Goal: Information Seeking & Learning: Understand process/instructions

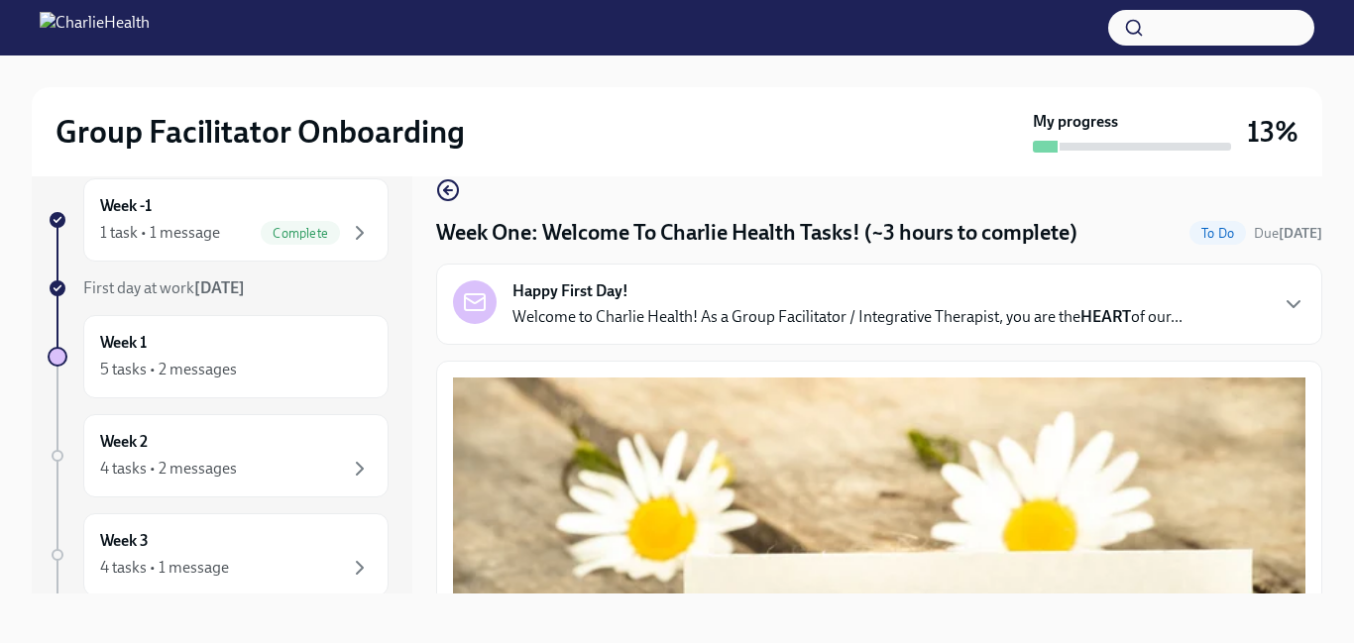
scroll to position [36, 0]
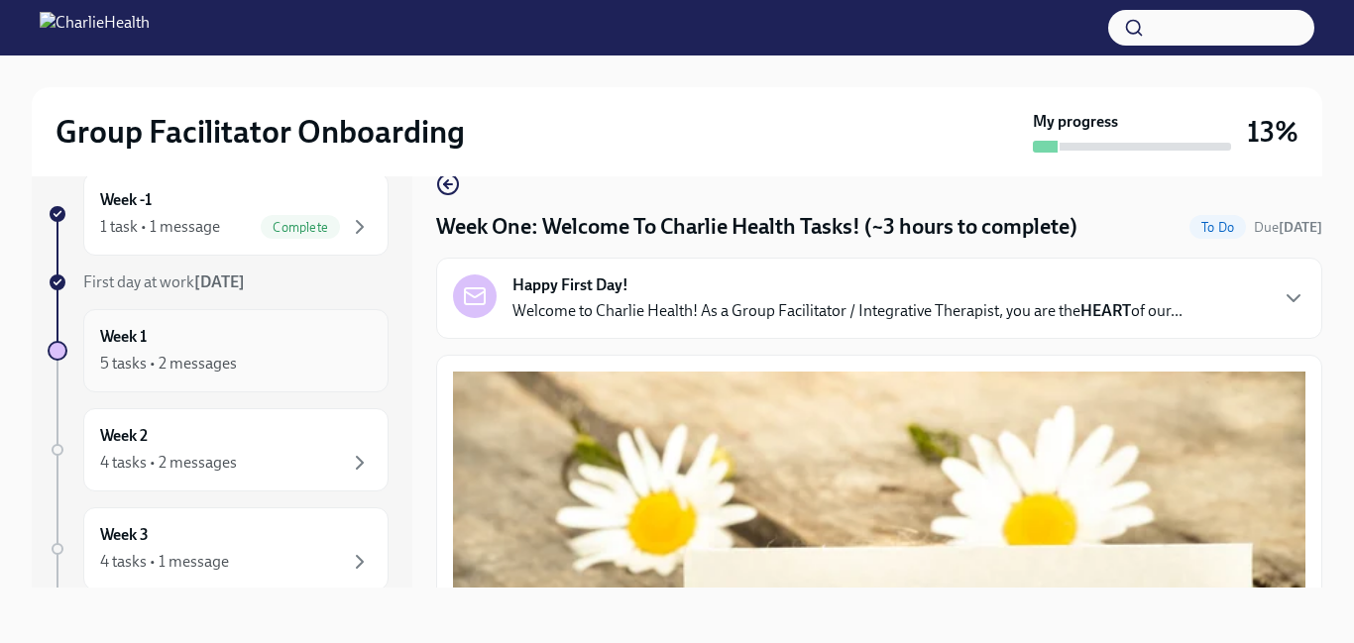
click at [135, 352] on div "5 tasks • 2 messages" at bounding box center [236, 364] width 272 height 24
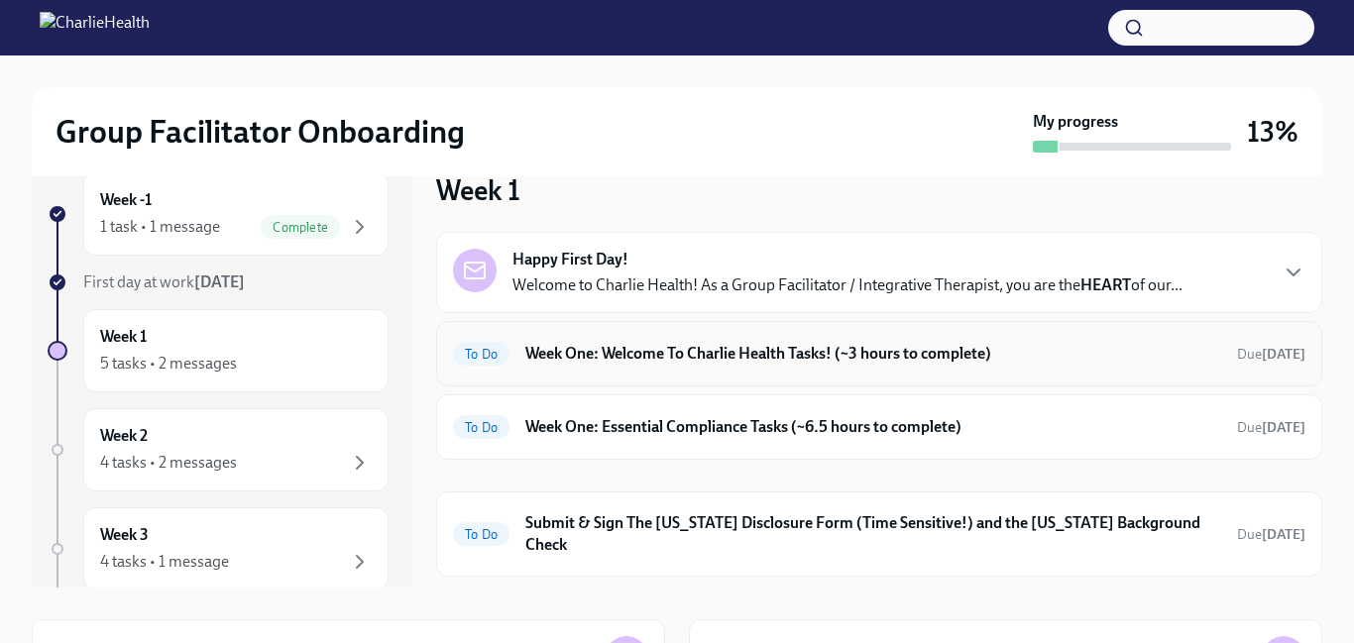
click at [572, 351] on h6 "Week One: Welcome To Charlie Health Tasks! (~3 hours to complete)" at bounding box center [873, 354] width 696 height 22
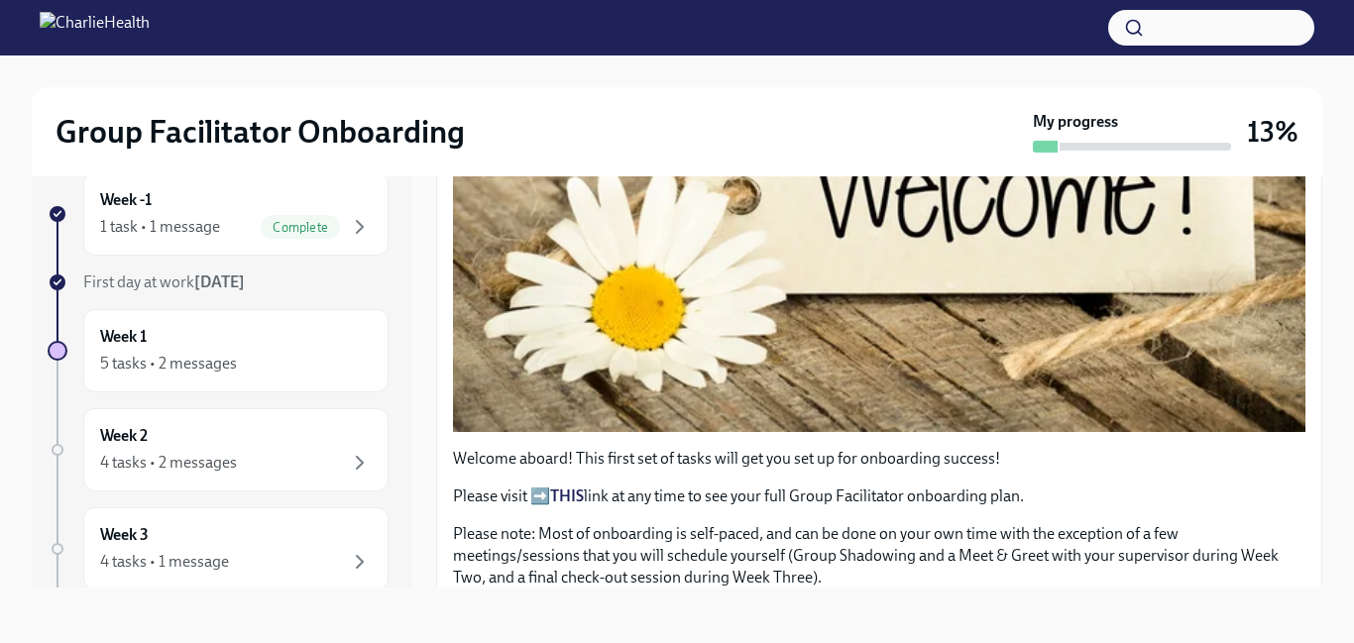
scroll to position [516, 0]
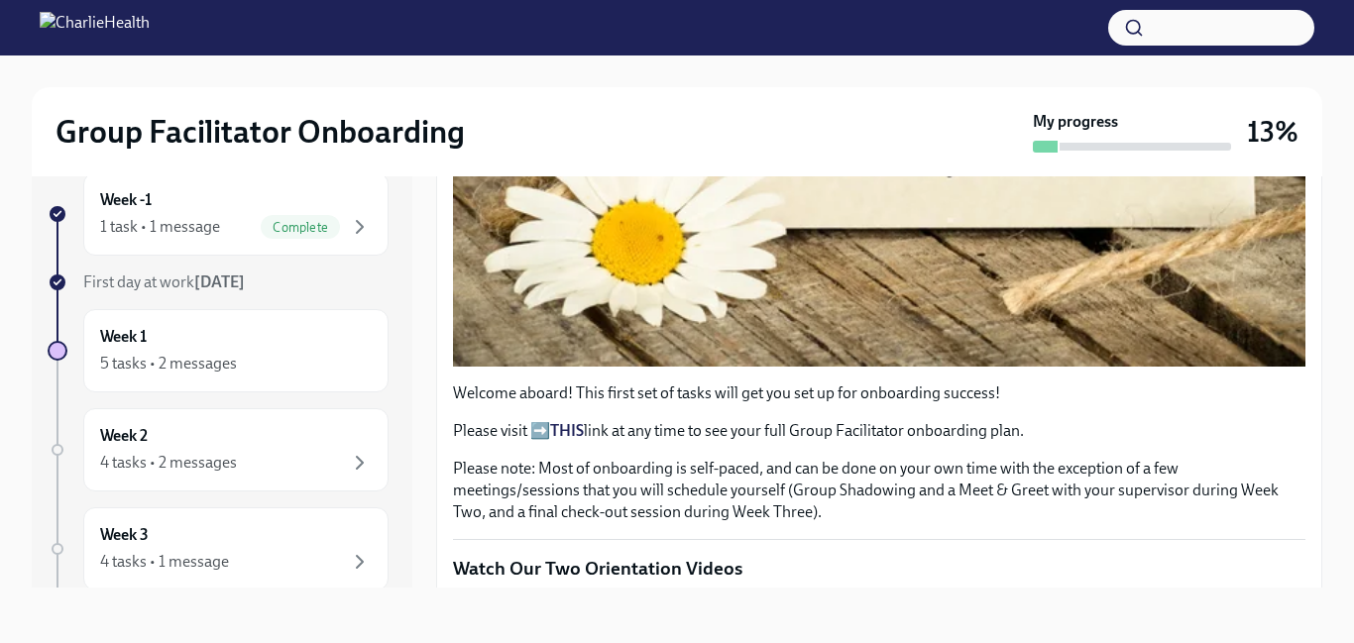
drag, startPoint x: 1316, startPoint y: 190, endPoint x: 1307, endPoint y: 285, distance: 95.6
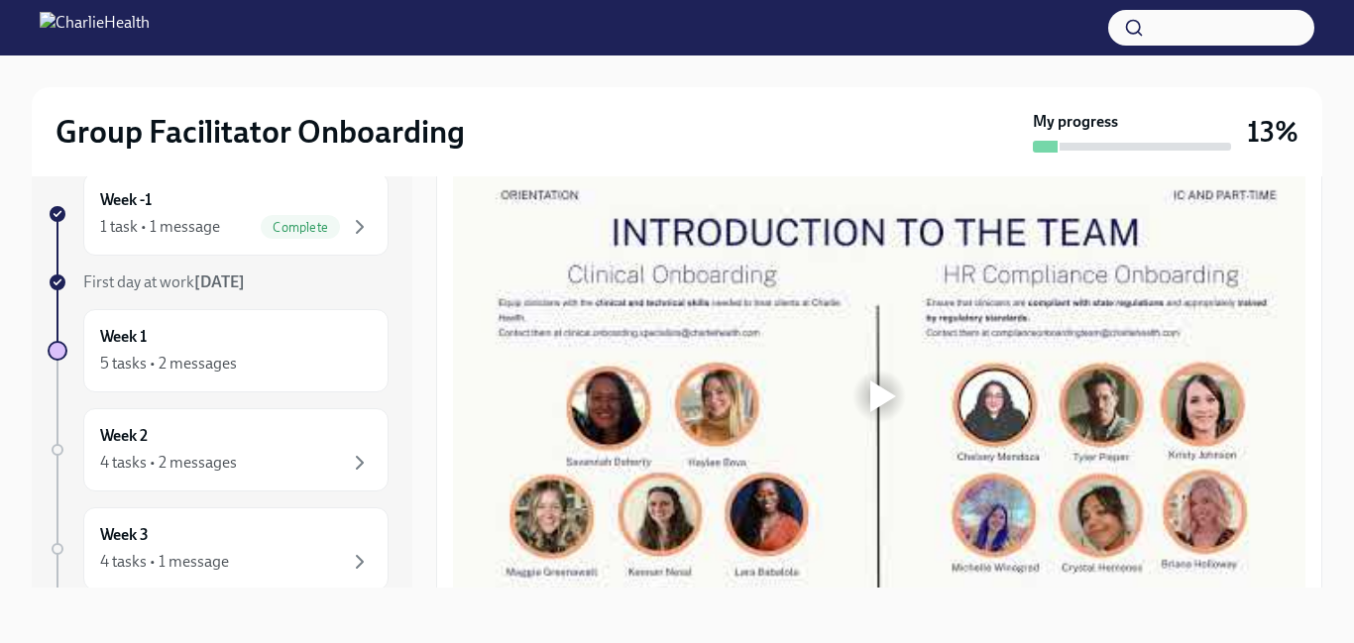
scroll to position [1054, 0]
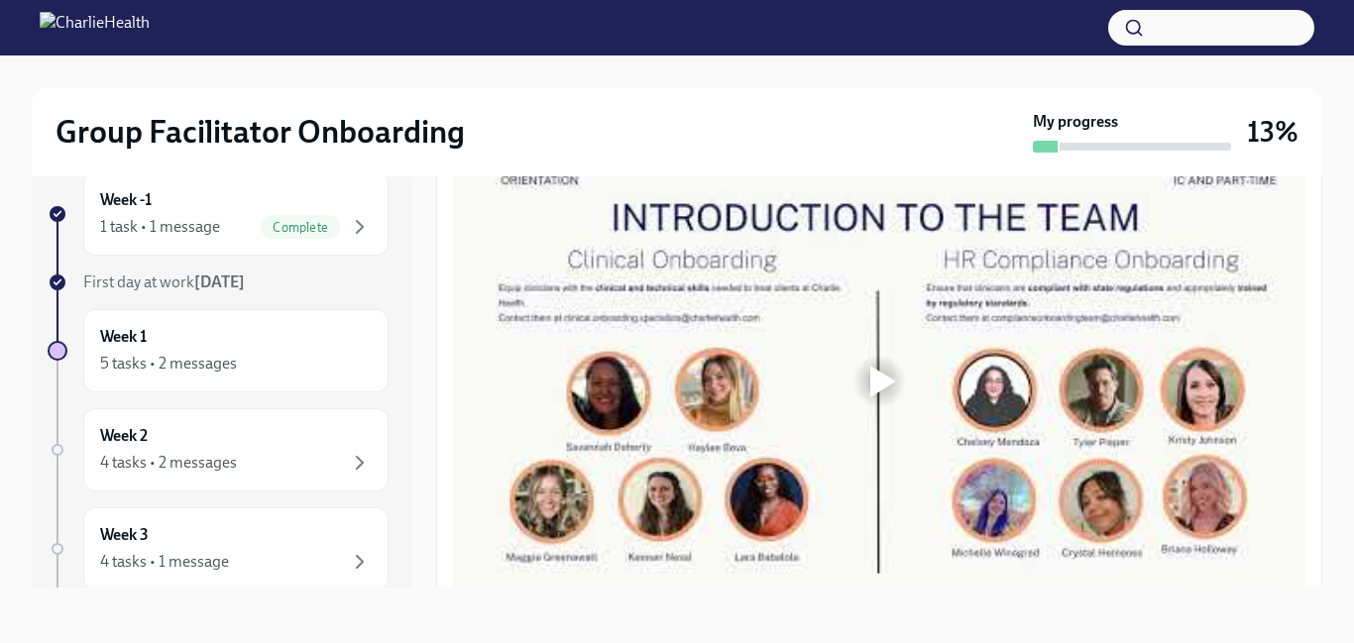
click at [867, 393] on div at bounding box center [878, 381] width 63 height 63
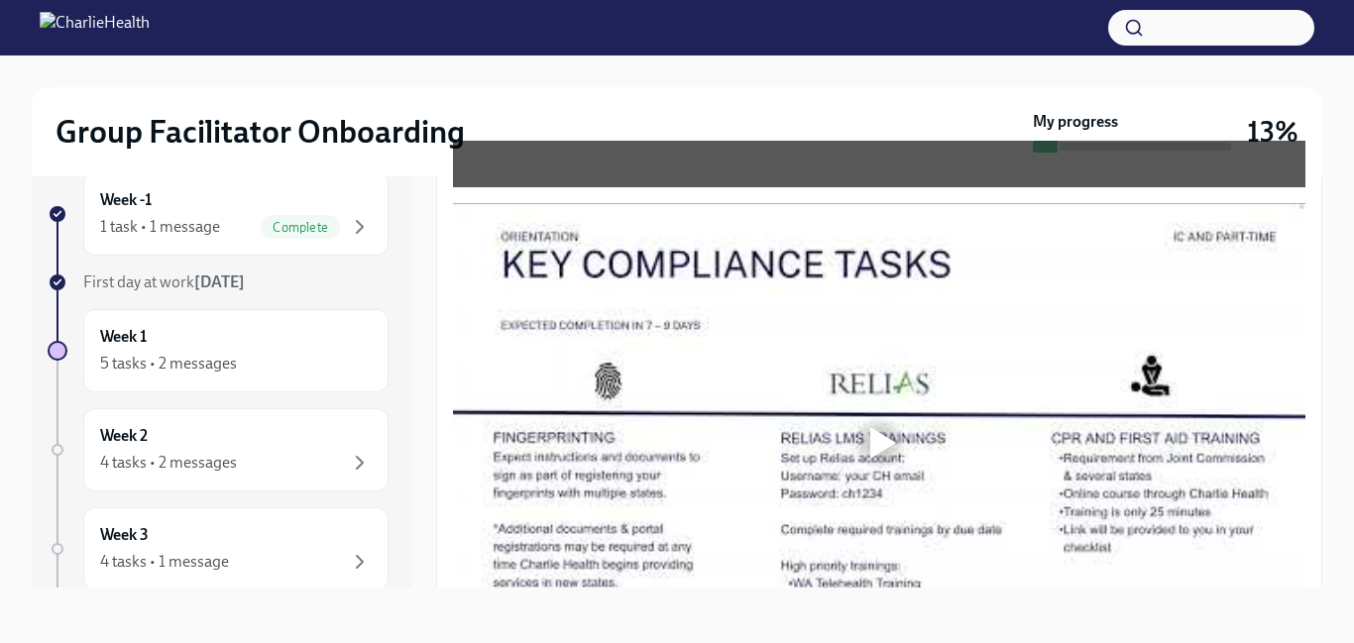
scroll to position [1489, 0]
click at [875, 458] on div at bounding box center [878, 441] width 63 height 63
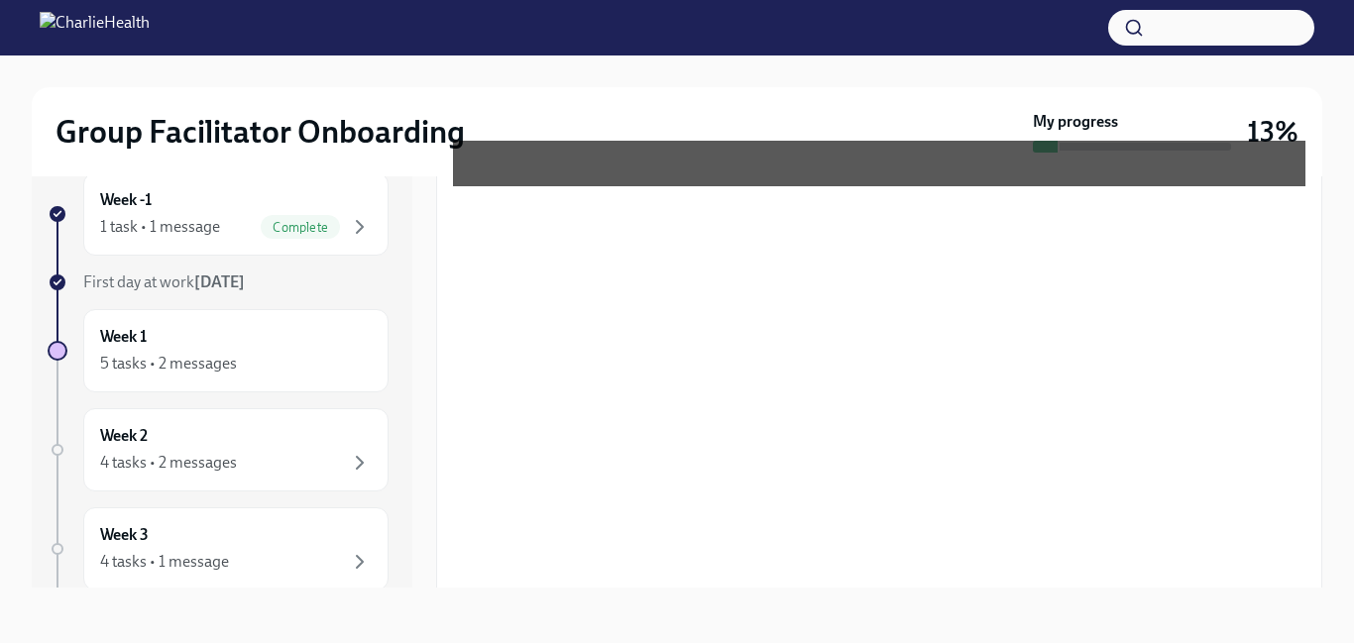
drag, startPoint x: 1327, startPoint y: 251, endPoint x: 1319, endPoint y: 307, distance: 57.1
click at [1319, 307] on div "Group Facilitator Onboarding My progress 13% Week -1 1 task • 1 message Complet…" at bounding box center [677, 331] width 1354 height 623
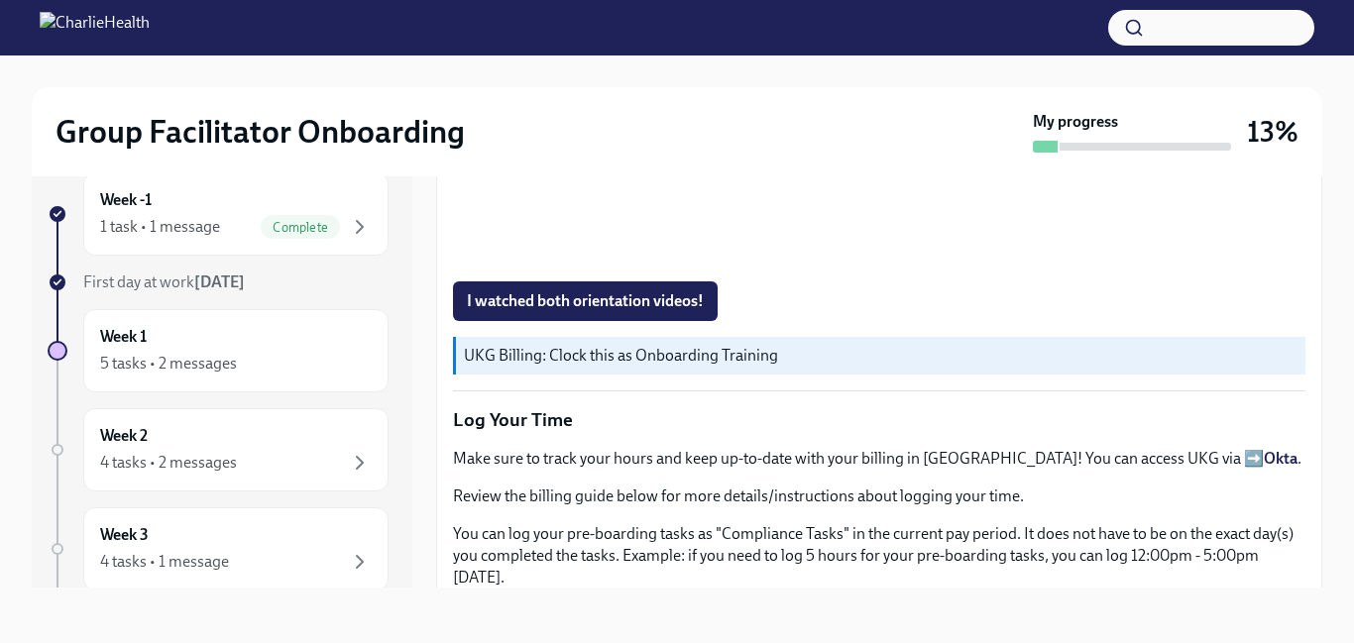
scroll to position [1897, 0]
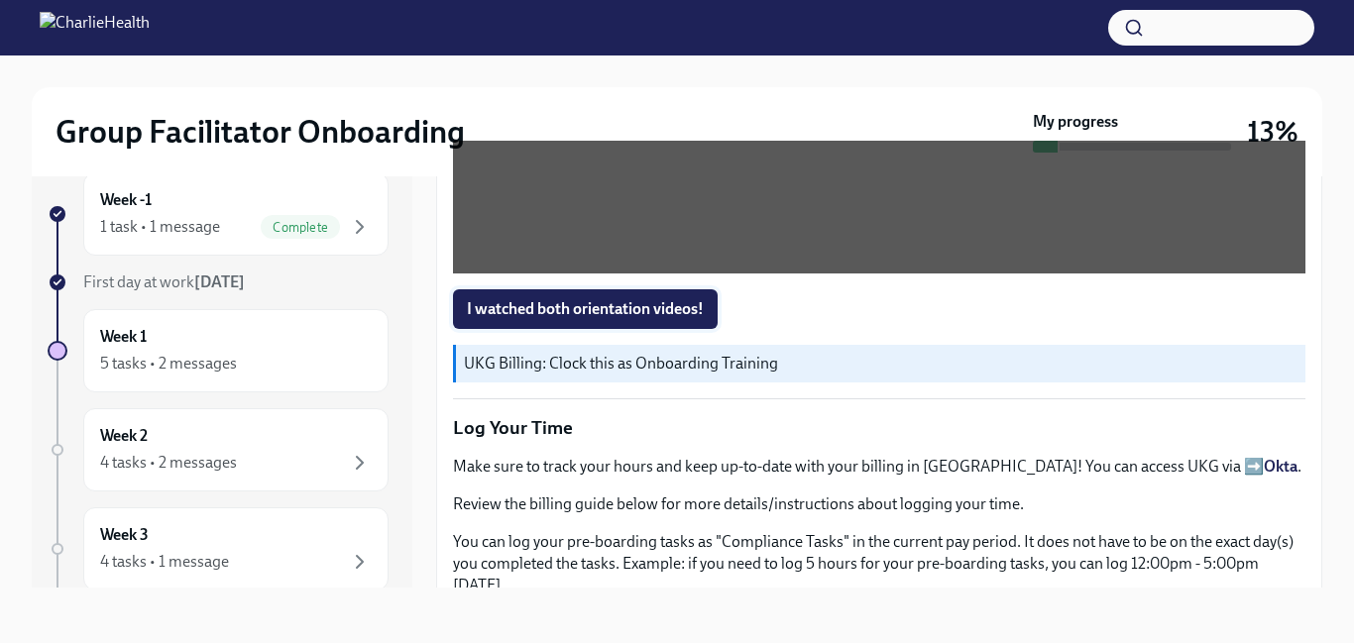
click at [592, 316] on span "I watched both orientation videos!" at bounding box center [585, 309] width 237 height 20
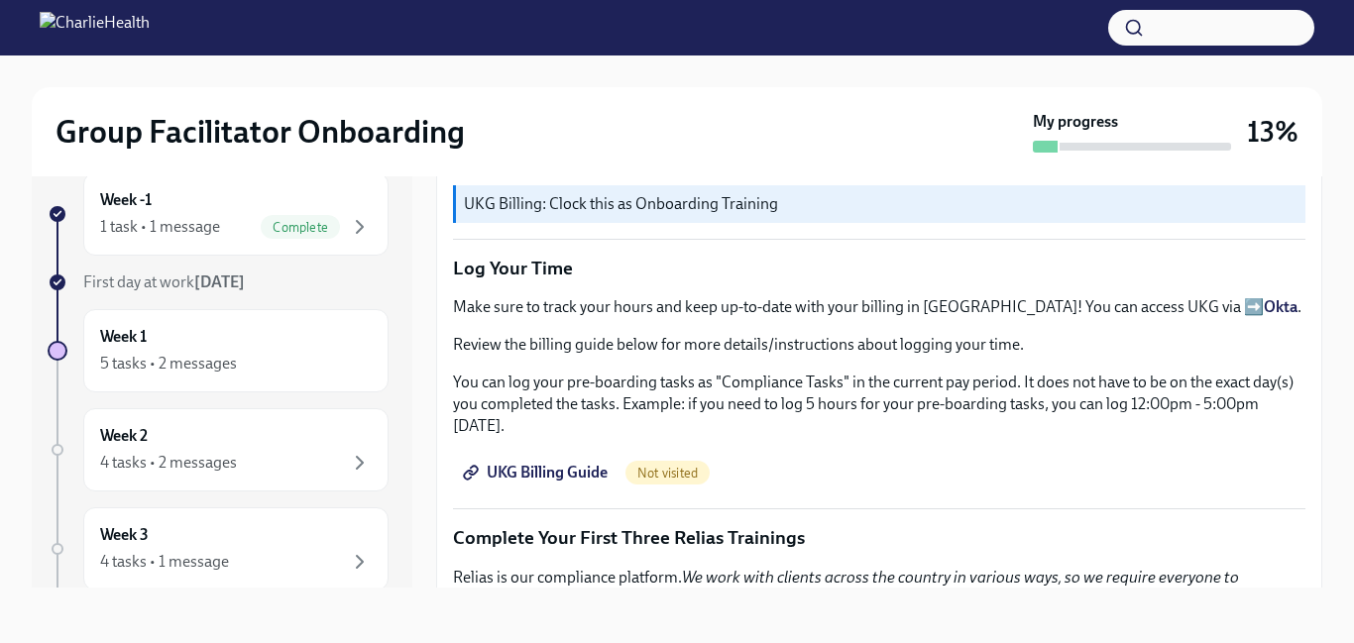
scroll to position [2050, 0]
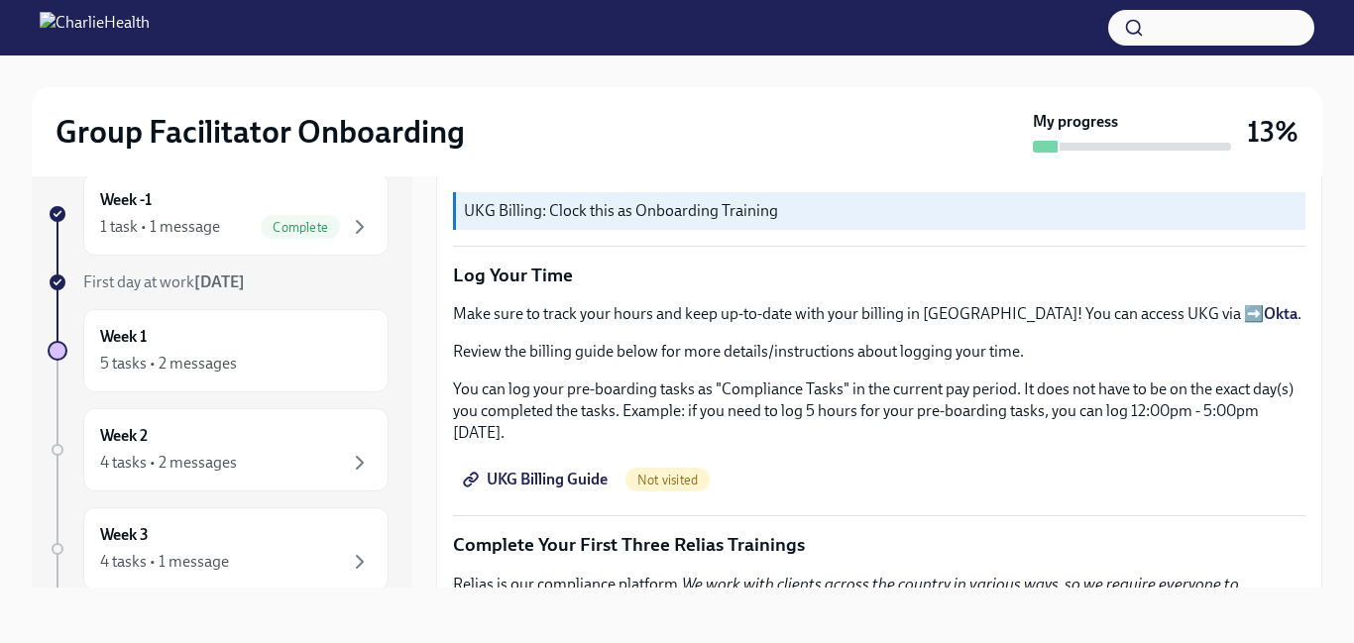
click at [508, 470] on span "UKG Billing Guide" at bounding box center [537, 480] width 141 height 20
click at [1134, 318] on p "Make sure to track your hours and keep up-to-date with your billing in UKG! You…" at bounding box center [879, 314] width 852 height 22
click at [1322, 293] on div "Group Facilitator Onboarding My progress 13% Week -1 1 task • 1 message Complet…" at bounding box center [677, 331] width 1354 height 623
click at [1266, 470] on div "UKG Billing Guide Completed" at bounding box center [879, 480] width 852 height 40
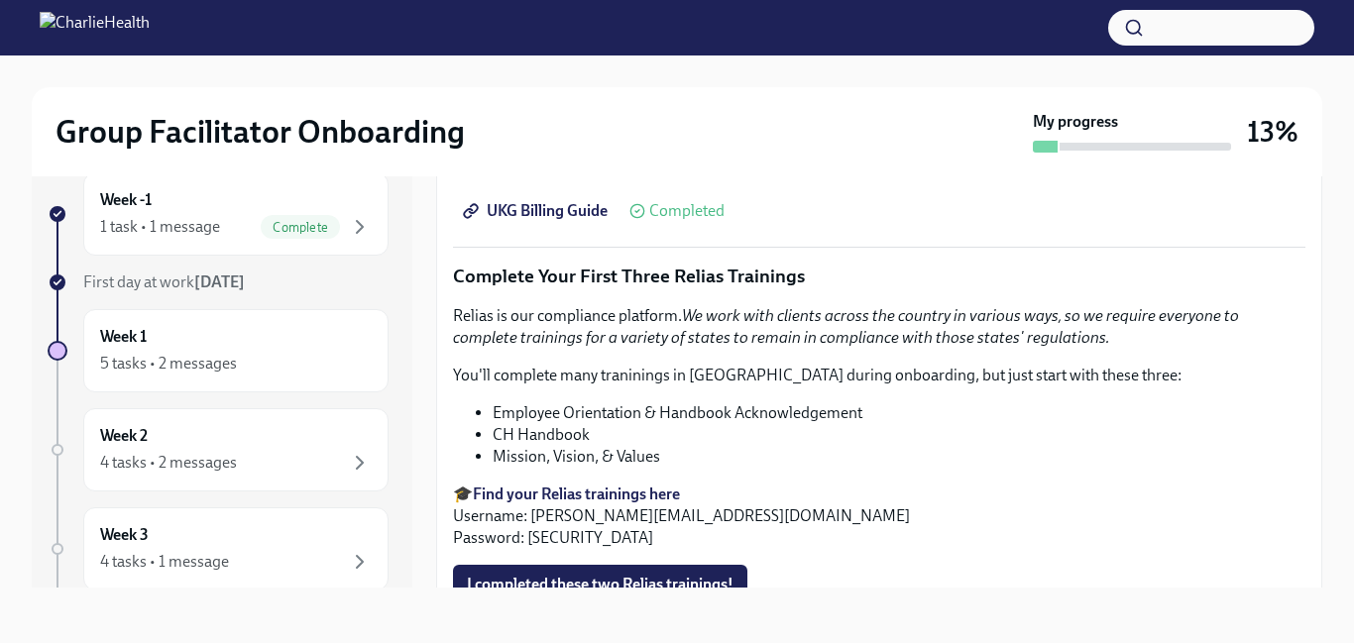
scroll to position [2326, 0]
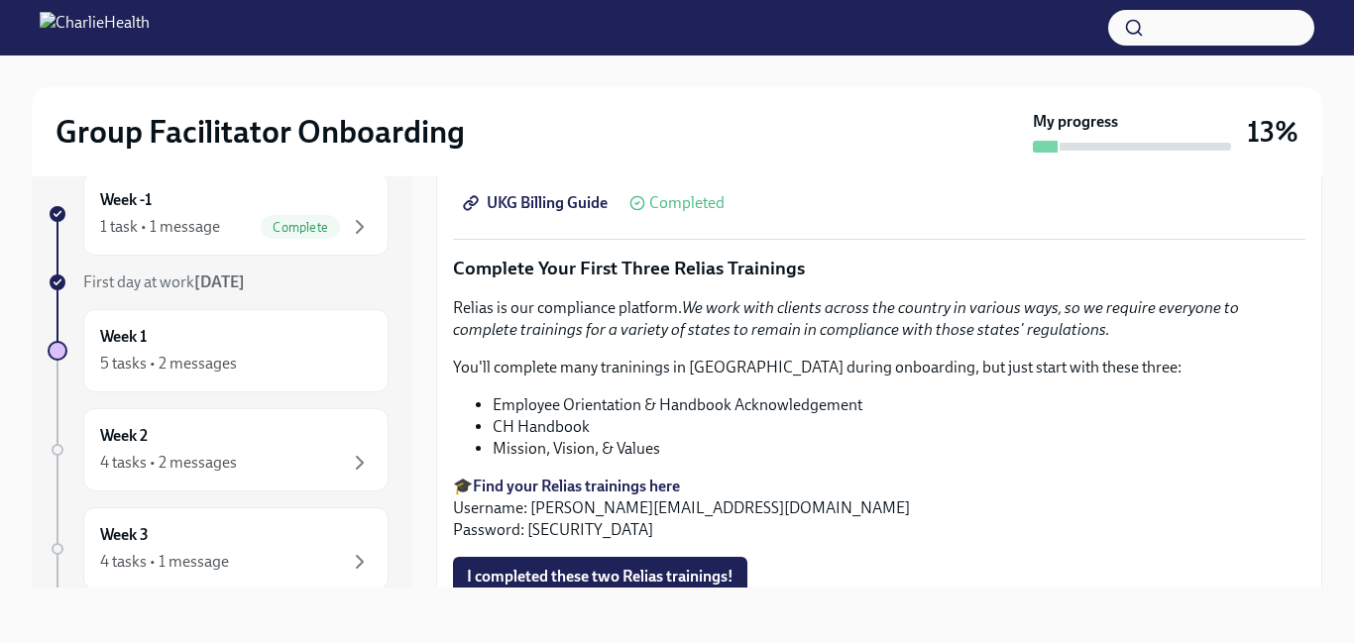
click at [594, 477] on strong "Find your Relias trainings here" at bounding box center [576, 486] width 207 height 19
click at [655, 477] on strong "Find your Relias trainings here" at bounding box center [576, 486] width 207 height 19
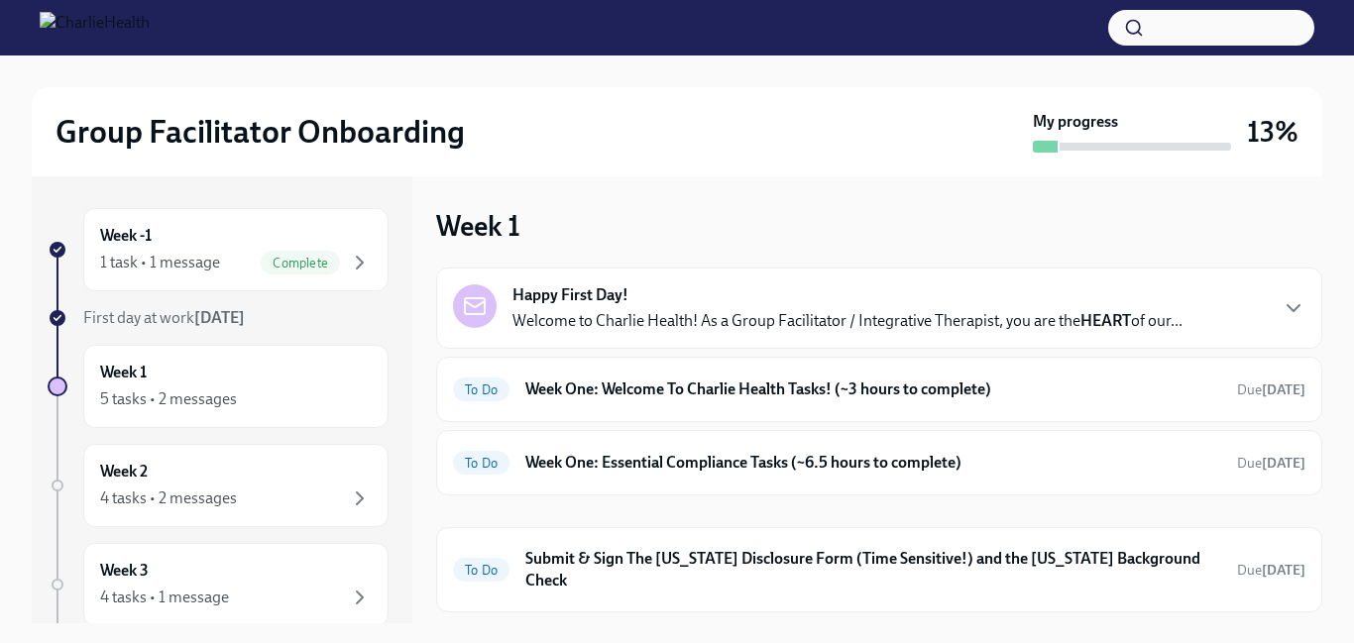
scroll to position [36, 0]
